Goal: Task Accomplishment & Management: Manage account settings

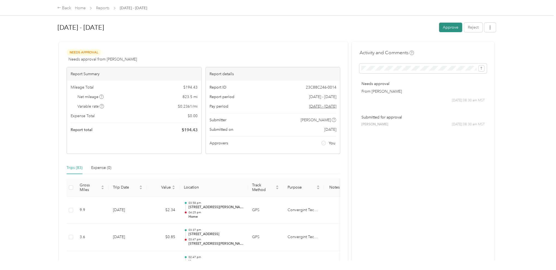
click at [452, 26] on button "Approve" at bounding box center [450, 28] width 23 height 10
click at [446, 25] on button "Approve" at bounding box center [450, 28] width 23 height 10
